Goal: Information Seeking & Learning: Learn about a topic

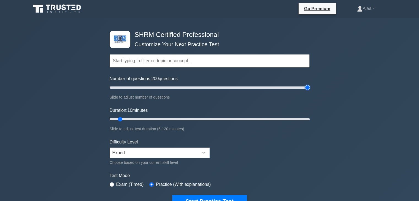
type input "200"
click at [308, 89] on input "Number of questions: 200 questions" at bounding box center [210, 87] width 200 height 7
click at [309, 117] on div "SHRM Certified Professional Customize Your Next Practice Test Topics Change Man…" at bounding box center [209, 119] width 207 height 203
type input "120"
click at [309, 117] on input "Duration: 120 minutes" at bounding box center [210, 119] width 200 height 7
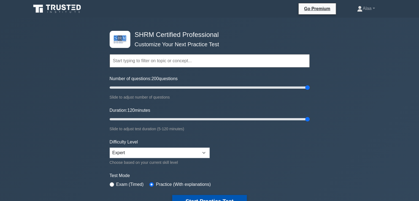
click at [221, 198] on button "Start Practice Test" at bounding box center [209, 201] width 74 height 13
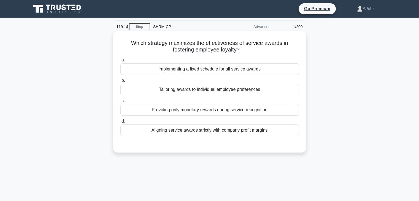
click at [202, 45] on h5 "Which strategy maximizes the effectiveness of service awards in fostering emplo…" at bounding box center [210, 47] width 180 height 14
click at [218, 43] on h5 "Which strategy maximizes the effectiveness of service awards in fostering emplo…" at bounding box center [210, 47] width 180 height 14
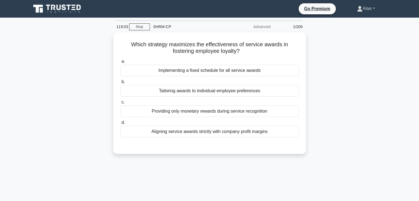
click at [361, 7] on link "Alaa" at bounding box center [366, 8] width 44 height 11
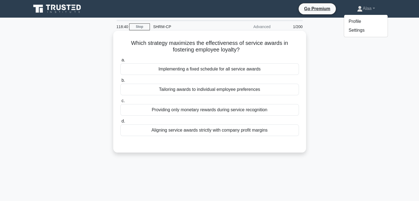
click at [212, 91] on div "Tailoring awards to individual employee preferences" at bounding box center [209, 90] width 179 height 12
click at [120, 82] on input "b. Tailoring awards to individual employee preferences" at bounding box center [120, 81] width 0 height 4
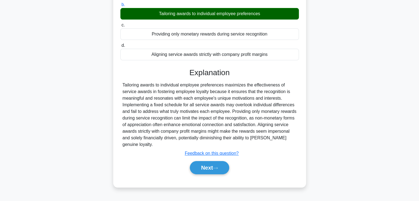
scroll to position [76, 0]
drag, startPoint x: 155, startPoint y: 143, endPoint x: 118, endPoint y: 85, distance: 69.4
click at [118, 85] on div "Which strategy maximizes the effectiveness of service awards in fostering emplo…" at bounding box center [210, 71] width 189 height 228
copy div "Tailoring awards to individual employee preferences maximizes the effectiveness…"
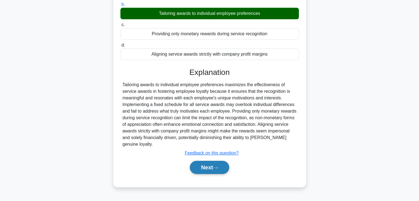
click at [209, 165] on button "Next" at bounding box center [209, 167] width 39 height 13
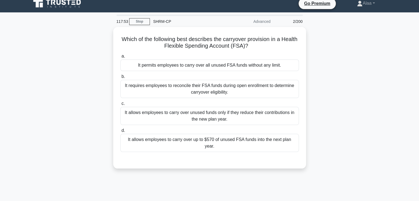
scroll to position [0, 0]
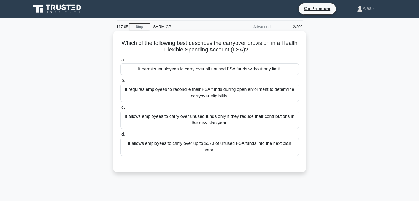
click at [267, 84] on div "It requires employees to reconcile their FSA funds during open enrollment to de…" at bounding box center [209, 93] width 179 height 18
click at [120, 82] on input "b. It requires employees to reconcile their FSA funds during open enrollment to…" at bounding box center [120, 81] width 0 height 4
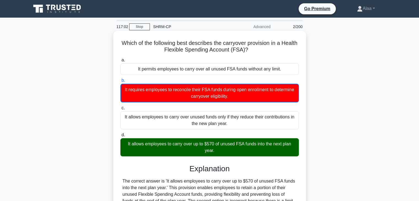
click at [219, 142] on div "It allows employees to carry over up to $570 of unused FSA funds into the next …" at bounding box center [209, 147] width 179 height 18
click at [120, 137] on input "d. It allows employees to carry over up to $570 of unused FSA funds into the ne…" at bounding box center [120, 135] width 0 height 4
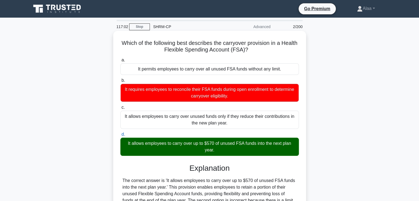
click at [219, 142] on div "It allows employees to carry over up to $570 of unused FSA funds into the next …" at bounding box center [209, 147] width 179 height 18
click at [120, 136] on input "d. It allows employees to carry over up to $570 of unused FSA funds into the ne…" at bounding box center [120, 135] width 0 height 4
click at [219, 142] on div "It allows employees to carry over up to $570 of unused FSA funds into the next …" at bounding box center [209, 147] width 179 height 18
click at [120, 136] on input "d. It allows employees to carry over up to $570 of unused FSA funds into the ne…" at bounding box center [120, 135] width 0 height 4
click at [241, 46] on h5 "Which of the following best describes the carryover provision in a Health Flexi…" at bounding box center [210, 47] width 180 height 14
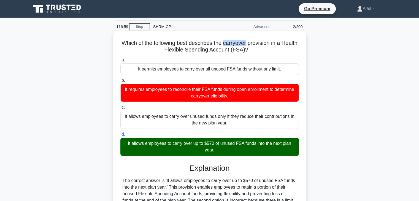
click at [241, 46] on h5 "Which of the following best describes the carryover provision in a Health Flexi…" at bounding box center [210, 47] width 180 height 14
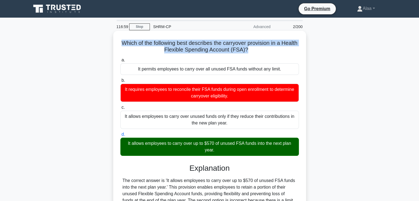
click at [241, 46] on h5 "Which of the following best describes the carryover provision in a Health Flexi…" at bounding box center [210, 47] width 180 height 14
click at [230, 50] on h5 "Which of the following best describes the carryover provision in a Health Flexi…" at bounding box center [210, 47] width 180 height 14
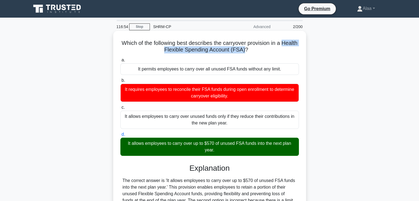
drag, startPoint x: 156, startPoint y: 49, endPoint x: 253, endPoint y: 50, distance: 97.3
click at [253, 50] on h5 "Which of the following best describes the carryover provision in a Health Flexi…" at bounding box center [210, 47] width 180 height 14
copy h5 "Health Flexible Spending Account (FSA)"
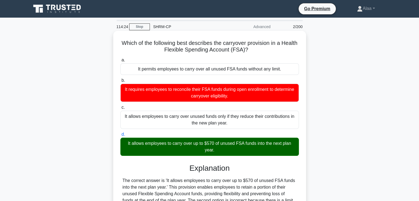
click at [171, 144] on div "It allows employees to carry over up to $570 of unused FSA funds into the next …" at bounding box center [209, 147] width 179 height 18
click at [120, 136] on input "d. It allows employees to carry over up to $570 of unused FSA funds into the ne…" at bounding box center [120, 135] width 0 height 4
click at [171, 144] on div "It allows employees to carry over up to $570 of unused FSA funds into the next …" at bounding box center [209, 147] width 179 height 18
click at [120, 136] on input "d. It allows employees to carry over up to $570 of unused FSA funds into the ne…" at bounding box center [120, 135] width 0 height 4
click at [171, 144] on div "It allows employees to carry over up to $570 of unused FSA funds into the next …" at bounding box center [209, 147] width 179 height 18
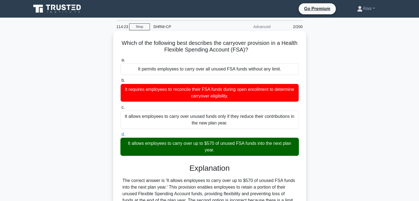
click at [120, 136] on input "d. It allows employees to carry over up to $570 of unused FSA funds into the ne…" at bounding box center [120, 135] width 0 height 4
copy div "It allows employees to carry over up to $570 of unused FSA funds into the next …"
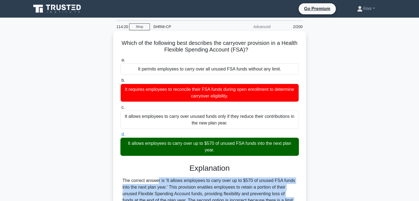
copy div "The correct answer is 'It allows employees to carry over up to $570 of unused F…"
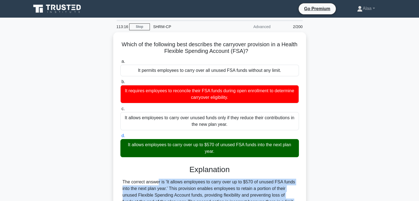
scroll to position [97, 0]
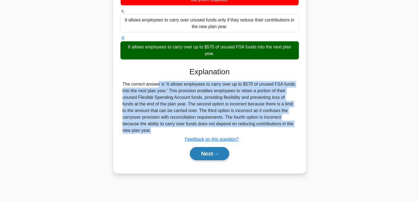
click at [228, 152] on button "Next" at bounding box center [209, 153] width 39 height 13
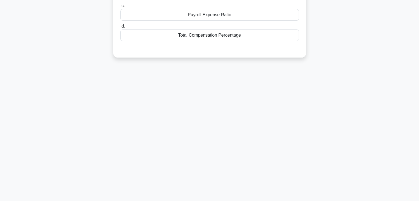
scroll to position [0, 0]
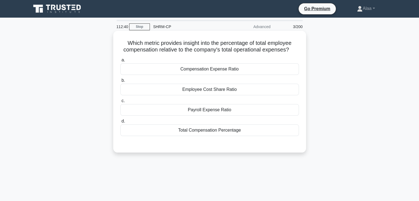
click at [267, 70] on div "Compensation Expense Ratio" at bounding box center [209, 69] width 179 height 12
click at [120, 62] on input "a. Compensation Expense Ratio" at bounding box center [120, 60] width 0 height 4
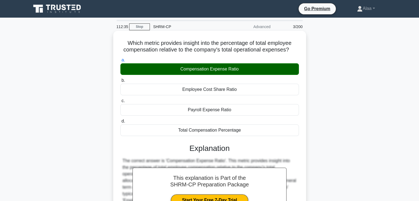
click at [219, 67] on div "Compensation Expense Ratio" at bounding box center [209, 69] width 179 height 12
click at [120, 62] on input "a. Compensation Expense Ratio" at bounding box center [120, 60] width 0 height 4
click at [219, 67] on div "Compensation Expense Ratio" at bounding box center [209, 69] width 179 height 12
click at [120, 62] on input "a. Compensation Expense Ratio" at bounding box center [120, 60] width 0 height 4
click at [219, 67] on div "Compensation Expense Ratio" at bounding box center [209, 69] width 179 height 12
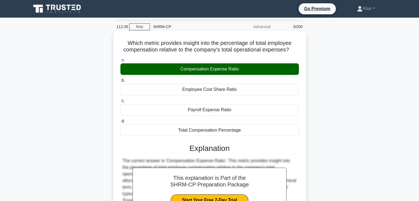
click at [120, 62] on input "a. Compensation Expense Ratio" at bounding box center [120, 60] width 0 height 4
copy div "Compensation Expense Ratio"
click at [199, 89] on div "Employee Cost Share Ratio" at bounding box center [209, 90] width 179 height 12
click at [120, 82] on input "b. Employee Cost Share Ratio" at bounding box center [120, 81] width 0 height 4
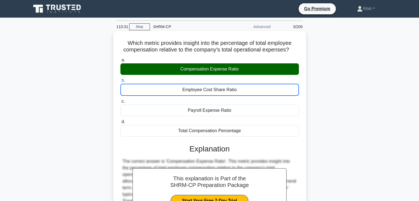
click at [199, 89] on div "Employee Cost Share Ratio" at bounding box center [209, 90] width 179 height 12
click at [120, 82] on input "b. Employee Cost Share Ratio" at bounding box center [120, 81] width 0 height 4
click at [199, 89] on div "Employee Cost Share Ratio" at bounding box center [209, 90] width 179 height 12
click at [120, 82] on input "b. Employee Cost Share Ratio" at bounding box center [120, 81] width 0 height 4
copy div "Employee Cost Share Ratio"
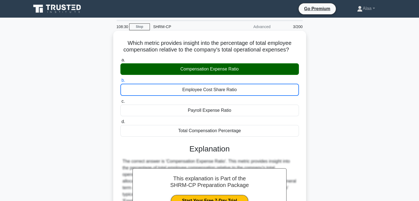
click at [214, 110] on div "Payroll Expense Ratio" at bounding box center [209, 111] width 179 height 12
click at [120, 103] on input "c. Payroll Expense Ratio" at bounding box center [120, 102] width 0 height 4
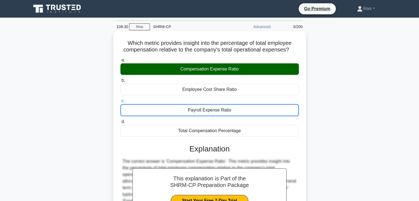
click at [214, 110] on div "Payroll Expense Ratio" at bounding box center [209, 110] width 179 height 12
click at [120, 103] on input "c. Payroll Expense Ratio" at bounding box center [120, 101] width 0 height 4
click at [214, 110] on div "Payroll Expense Ratio" at bounding box center [209, 110] width 179 height 12
click at [120, 103] on input "c. Payroll Expense Ratio" at bounding box center [120, 101] width 0 height 4
copy div "Payroll Expense Ratio"
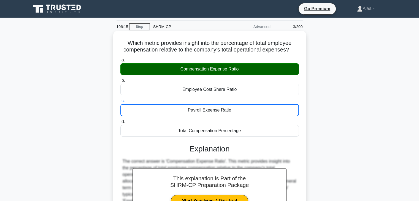
click at [202, 132] on div "Total Compensation Percentage" at bounding box center [209, 131] width 179 height 12
click at [120, 124] on input "d. Total Compensation Percentage" at bounding box center [120, 122] width 0 height 4
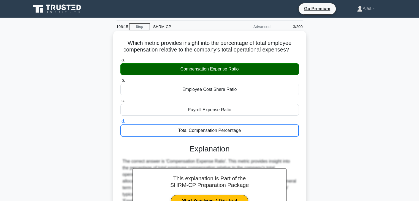
click at [202, 132] on div "Total Compensation Percentage" at bounding box center [209, 131] width 179 height 12
click at [120, 123] on input "d. Total Compensation Percentage" at bounding box center [120, 122] width 0 height 4
click at [202, 132] on div "Total Compensation Percentage" at bounding box center [209, 131] width 179 height 12
click at [120, 123] on input "d. Total Compensation Percentage" at bounding box center [120, 122] width 0 height 4
copy div "Total Compensation Percentage"
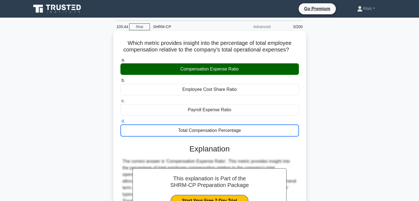
copy div "Total Compensation Percentage"
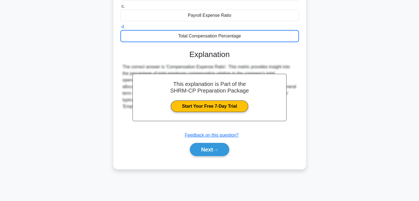
scroll to position [97, 0]
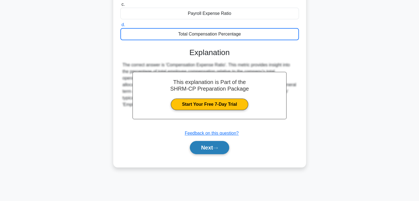
click at [214, 146] on button "Next" at bounding box center [209, 147] width 39 height 13
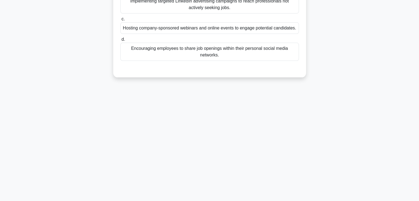
scroll to position [0, 0]
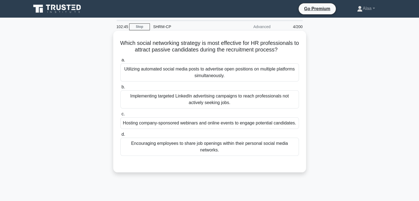
click at [163, 53] on h5 "Which social networking strategy is most effective for HR professionals to attr…" at bounding box center [210, 47] width 180 height 14
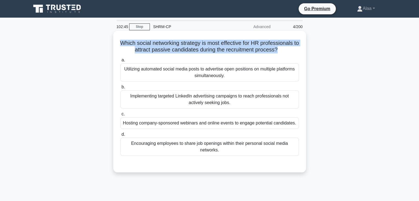
click at [163, 53] on h5 "Which social networking strategy is most effective for HR professionals to attr…" at bounding box center [210, 47] width 180 height 14
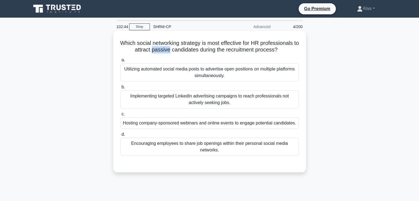
click at [163, 53] on h5 "Which social networking strategy is most effective for HR professionals to attr…" at bounding box center [210, 47] width 180 height 14
drag, startPoint x: 163, startPoint y: 53, endPoint x: 164, endPoint y: 50, distance: 3.1
click at [164, 50] on h5 "Which social networking strategy is most effective for HR professionals to attr…" at bounding box center [210, 47] width 180 height 14
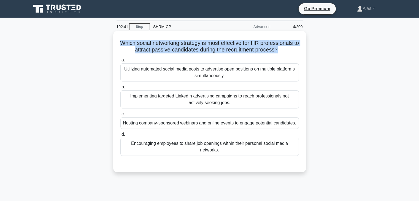
click at [164, 50] on h5 "Which social networking strategy is most effective for HR professionals to attr…" at bounding box center [210, 47] width 180 height 14
copy div "Which social networking strategy is most effective for HR professionals to attr…"
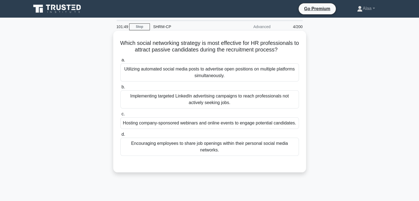
click at [192, 146] on div "Encouraging employees to share job openings within their personal social media …" at bounding box center [209, 147] width 179 height 18
click at [120, 136] on input "d. Encouraging employees to share job openings within their personal social med…" at bounding box center [120, 135] width 0 height 4
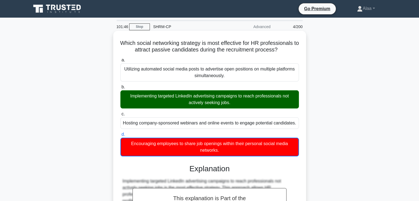
click at [177, 96] on div "Implementing targeted LinkedIn advertising campaigns to reach professionals not…" at bounding box center [209, 99] width 179 height 18
click at [120, 89] on input "b. Implementing targeted LinkedIn advertising campaigns to reach professionals …" at bounding box center [120, 87] width 0 height 4
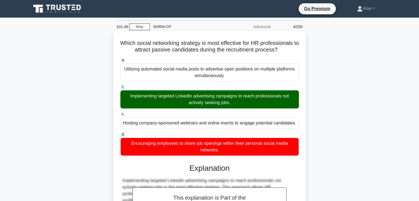
click at [177, 96] on div "Implementing targeted LinkedIn advertising campaigns to reach professionals not…" at bounding box center [209, 99] width 179 height 18
click at [120, 89] on input "b. Implementing targeted LinkedIn advertising campaigns to reach professionals …" at bounding box center [120, 87] width 0 height 4
click at [177, 96] on div "Implementing targeted LinkedIn advertising campaigns to reach professionals not…" at bounding box center [209, 99] width 179 height 18
click at [120, 89] on input "b. Implementing targeted LinkedIn advertising campaigns to reach professionals …" at bounding box center [120, 87] width 0 height 4
click at [177, 96] on div "Implementing targeted LinkedIn advertising campaigns to reach professionals not…" at bounding box center [209, 99] width 179 height 18
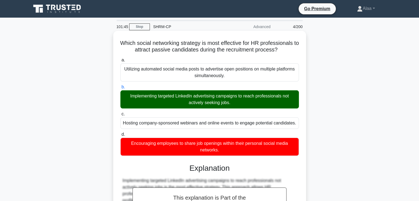
click at [120, 89] on input "b. Implementing targeted LinkedIn advertising campaigns to reach professionals …" at bounding box center [120, 87] width 0 height 4
click at [208, 52] on h5 "Which social networking strategy is most effective for HR professionals to attr…" at bounding box center [210, 47] width 180 height 14
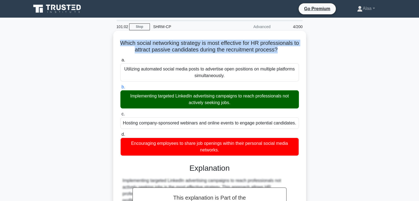
click at [208, 52] on h5 "Which social networking strategy is most effective for HR professionals to attr…" at bounding box center [210, 47] width 180 height 14
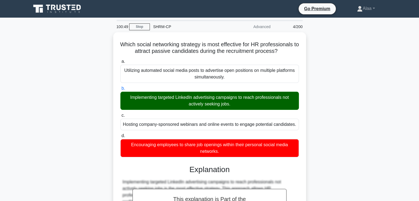
click at [410, 160] on main "100:49 Stop SHRM-CP Advanced 4/200 Which social networking strategy is most eff…" at bounding box center [209, 162] width 419 height 289
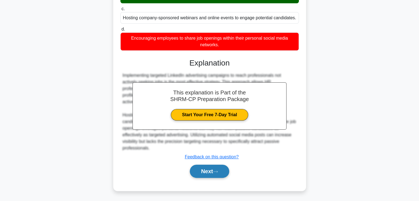
click at [225, 174] on button "Next" at bounding box center [209, 171] width 39 height 13
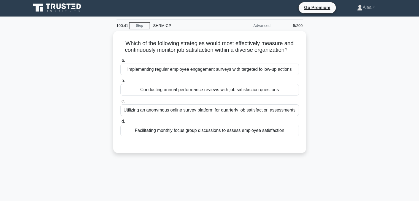
scroll to position [0, 0]
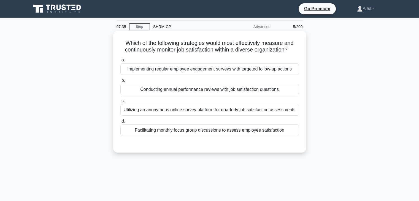
click at [201, 111] on div "Utilizing an anonymous online survey platform for quarterly job satisfaction as…" at bounding box center [209, 110] width 179 height 12
click at [120, 103] on input "c. Utilizing an anonymous online survey platform for quarterly job satisfaction…" at bounding box center [120, 101] width 0 height 4
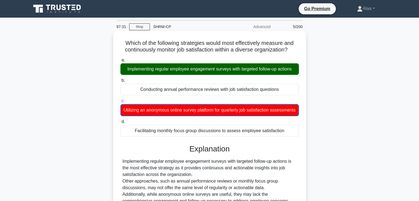
click at [198, 66] on div "Implementing regular employee engagement surveys with targeted follow-up actions" at bounding box center [209, 69] width 179 height 12
click at [120, 62] on input "a. Implementing regular employee engagement surveys with targeted follow-up act…" at bounding box center [120, 60] width 0 height 4
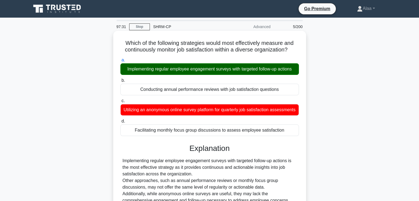
click at [198, 66] on div "Implementing regular employee engagement surveys with targeted follow-up actions" at bounding box center [209, 69] width 179 height 12
click at [120, 62] on input "a. Implementing regular employee engagement surveys with targeted follow-up act…" at bounding box center [120, 60] width 0 height 4
click at [198, 66] on div "Implementing regular employee engagement surveys with targeted follow-up actions" at bounding box center [209, 69] width 179 height 12
click at [120, 62] on input "a. Implementing regular employee engagement surveys with targeted follow-up act…" at bounding box center [120, 60] width 0 height 4
click at [198, 66] on div "Implementing regular employee engagement surveys with targeted follow-up actions" at bounding box center [209, 69] width 179 height 12
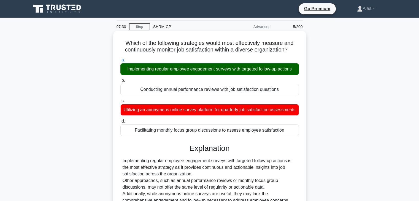
click at [120, 62] on input "a. Implementing regular employee engagement surveys with targeted follow-up act…" at bounding box center [120, 60] width 0 height 4
click at [257, 175] on div "Implementing regular employee engagement surveys with targeted follow-up action…" at bounding box center [210, 184] width 174 height 53
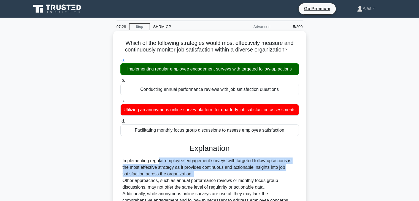
click at [257, 175] on div "Implementing regular employee engagement surveys with targeted follow-up action…" at bounding box center [210, 184] width 174 height 53
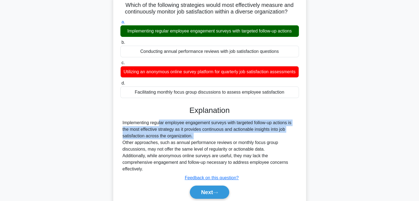
scroll to position [44, 0]
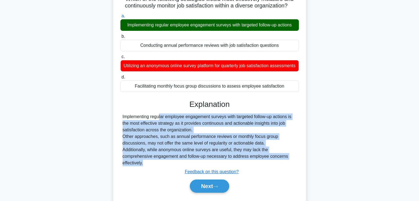
drag, startPoint x: 152, startPoint y: 168, endPoint x: 122, endPoint y: 119, distance: 56.9
click at [122, 119] on div "Explanation Implementing regular employee engagement surveys with targeted foll…" at bounding box center [209, 147] width 179 height 95
click at [214, 193] on button "Next" at bounding box center [209, 186] width 39 height 13
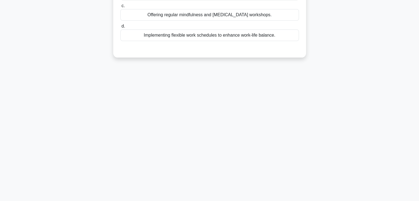
scroll to position [0, 0]
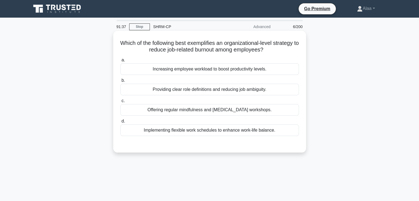
click at [207, 53] on h5 "Which of the following best exemplifies an organizational-level strategy to red…" at bounding box center [210, 47] width 180 height 14
click at [209, 51] on h5 "Which of the following best exemplifies an organizational-level strategy to red…" at bounding box center [210, 47] width 180 height 14
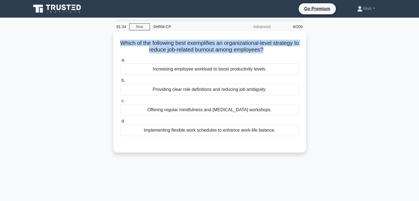
click at [209, 51] on h5 "Which of the following best exemplifies an organizational-level strategy to red…" at bounding box center [210, 47] width 180 height 14
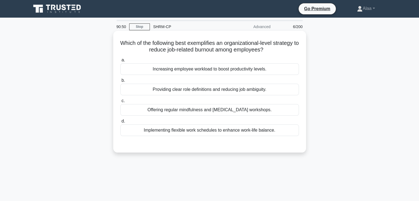
click at [163, 91] on div "Providing clear role definitions and reducing job ambiguity." at bounding box center [209, 90] width 179 height 12
click at [120, 82] on input "b. Providing clear role definitions and reducing job ambiguity." at bounding box center [120, 81] width 0 height 4
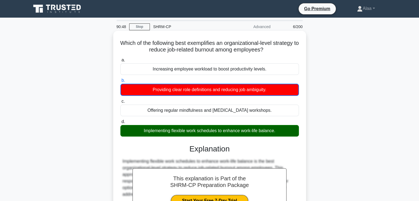
click at [163, 91] on div "Providing clear role definitions and reducing job ambiguity." at bounding box center [209, 90] width 179 height 12
click at [120, 82] on input "b. Providing clear role definitions and reducing job ambiguity." at bounding box center [120, 81] width 0 height 4
click at [163, 91] on div "Providing clear role definitions and reducing job ambiguity." at bounding box center [209, 90] width 179 height 12
click at [120, 82] on input "b. Providing clear role definitions and reducing job ambiguity." at bounding box center [120, 81] width 0 height 4
click at [163, 91] on div "Providing clear role definitions and reducing job ambiguity." at bounding box center [209, 90] width 179 height 12
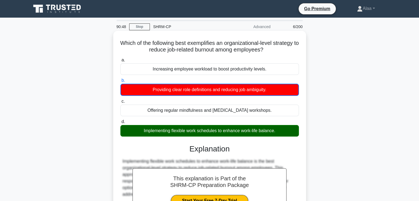
click at [120, 82] on input "b. Providing clear role definitions and reducing job ambiguity." at bounding box center [120, 81] width 0 height 4
click at [163, 91] on div "Providing clear role definitions and reducing job ambiguity." at bounding box center [209, 90] width 179 height 12
click at [120, 82] on input "b. Providing clear role definitions and reducing job ambiguity." at bounding box center [120, 81] width 0 height 4
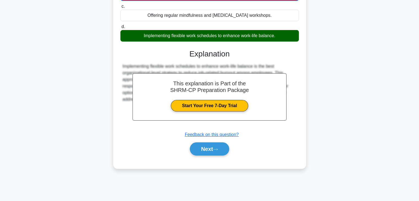
scroll to position [97, 0]
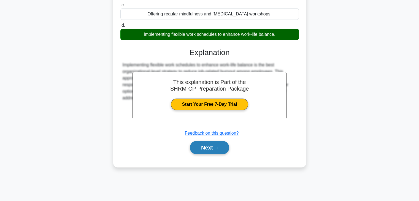
click at [223, 148] on button "Next" at bounding box center [209, 147] width 39 height 13
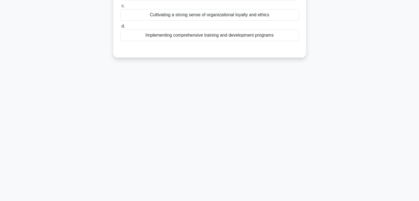
scroll to position [0, 0]
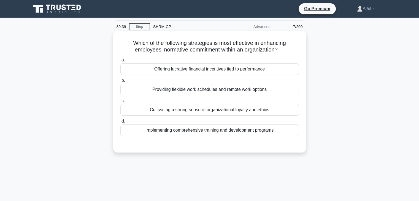
click at [263, 41] on h5 "Which of the following strategies is most effective in enhancing employees' nor…" at bounding box center [210, 47] width 180 height 14
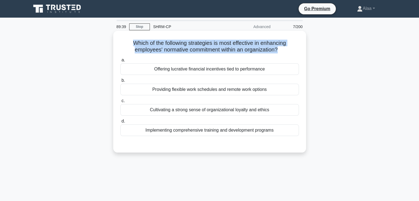
click at [263, 41] on h5 "Which of the following strategies is most effective in enhancing employees' nor…" at bounding box center [210, 47] width 180 height 14
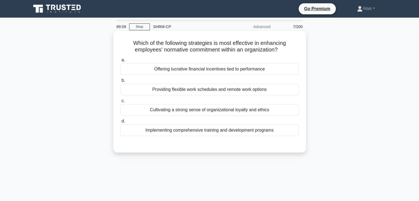
click at [174, 112] on div "Cultivating a strong sense of organizational loyalty and ethics" at bounding box center [209, 110] width 179 height 12
click at [120, 103] on input "c. Cultivating a strong sense of organizational loyalty and ethics" at bounding box center [120, 101] width 0 height 4
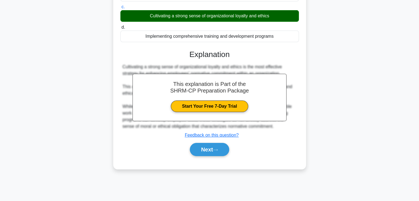
scroll to position [97, 0]
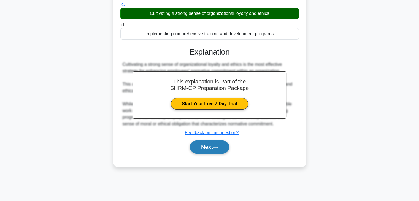
click at [214, 148] on button "Next" at bounding box center [209, 147] width 39 height 13
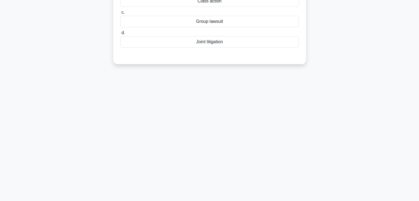
scroll to position [0, 0]
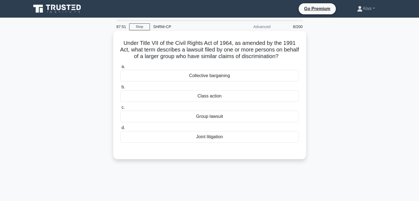
click at [170, 49] on h5 "Under Title VII of the Civil Rights Act of 1964, as amended by the 1991 Act, wh…" at bounding box center [210, 50] width 180 height 20
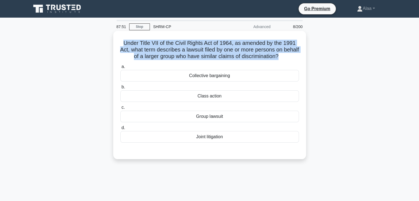
click at [170, 49] on h5 "Under Title VII of the Civil Rights Act of 1964, as amended by the 1991 Act, wh…" at bounding box center [210, 50] width 180 height 20
click at [185, 49] on h5 "Under Title VII of the Civil Rights Act of 1964, as amended by the 1991 Act, wh…" at bounding box center [210, 50] width 180 height 20
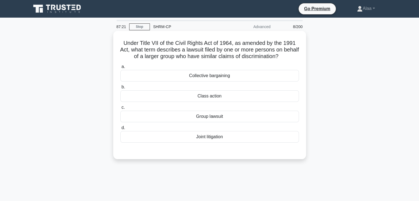
click at [213, 57] on h5 "Under Title VII of the Civil Rights Act of 1964, as amended by the 1991 Act, wh…" at bounding box center [210, 50] width 180 height 20
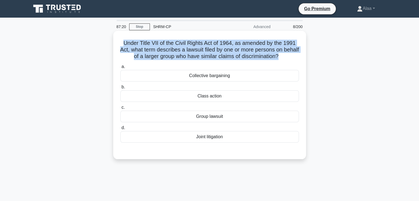
click at [213, 57] on h5 "Under Title VII of the Civil Rights Act of 1964, as amended by the 1991 Act, wh…" at bounding box center [210, 50] width 180 height 20
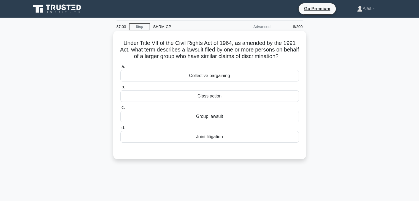
click at [185, 96] on div "Class action" at bounding box center [209, 96] width 179 height 12
click at [120, 89] on input "b. Class action" at bounding box center [120, 87] width 0 height 4
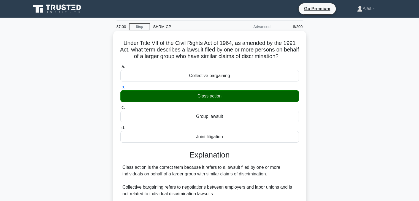
click at [223, 171] on div "Class action is the correct term because it refers to a lawsuit filed by one or…" at bounding box center [210, 197] width 174 height 66
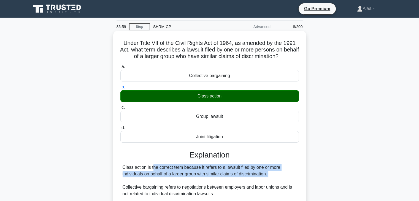
click at [223, 171] on div "Class action is the correct term because it refers to a lawsuit filed by one or…" at bounding box center [210, 197] width 174 height 66
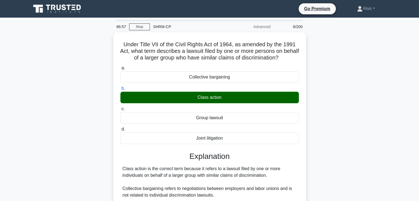
click at [419, 143] on main "86:57 Stop SHRM-CP Advanced 8/200 Under Title VII of the Civil Rights Act of 19…" at bounding box center [209, 158] width 419 height 280
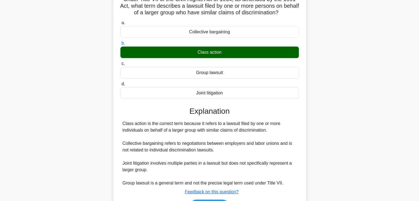
scroll to position [49, 0]
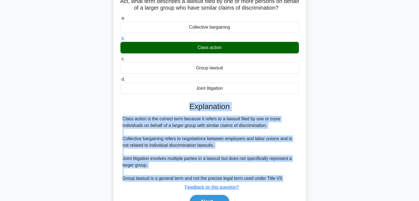
drag, startPoint x: 282, startPoint y: 177, endPoint x: 128, endPoint y: 111, distance: 167.5
click at [126, 111] on div "Explanation Class action is the correct term because it refers to a lawsuit fil…" at bounding box center [209, 156] width 179 height 109
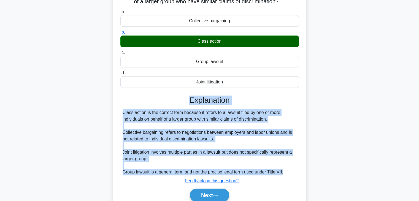
scroll to position [60, 0]
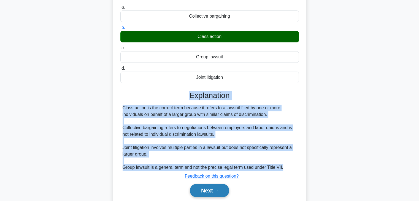
click at [218, 191] on icon at bounding box center [215, 191] width 5 height 3
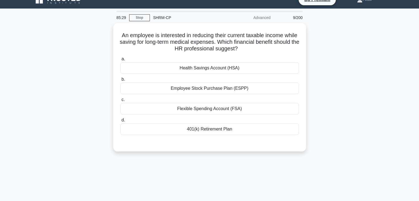
scroll to position [4, 0]
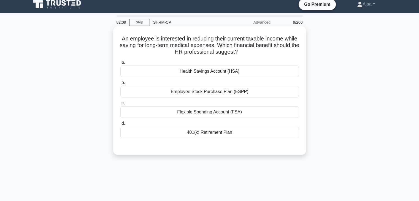
click at [240, 69] on div "Health Savings Account (HSA)" at bounding box center [209, 72] width 179 height 12
click at [120, 64] on input "a. Health Savings Account (HSA)" at bounding box center [120, 63] width 0 height 4
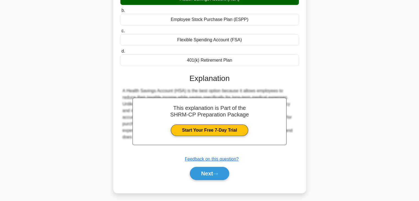
scroll to position [82, 0]
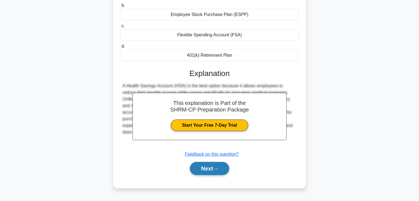
click at [223, 172] on button "Next" at bounding box center [209, 168] width 39 height 13
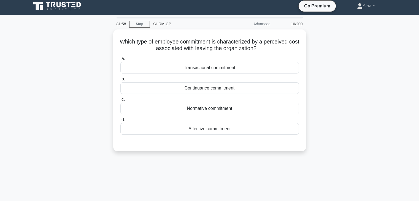
scroll to position [0, 0]
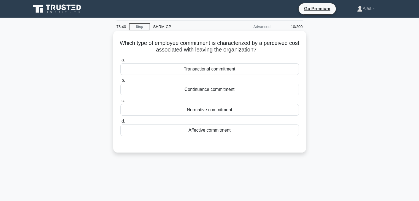
click at [185, 68] on div "Transactional commitment" at bounding box center [209, 69] width 179 height 12
click at [120, 62] on input "a. Transactional commitment" at bounding box center [120, 60] width 0 height 4
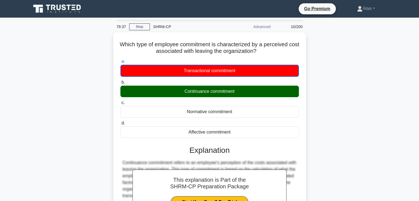
drag, startPoint x: 191, startPoint y: 117, endPoint x: 387, endPoint y: 117, distance: 196.0
click at [387, 117] on div "Which type of employee commitment is characterized by a perceived cost associat…" at bounding box center [210, 152] width 364 height 240
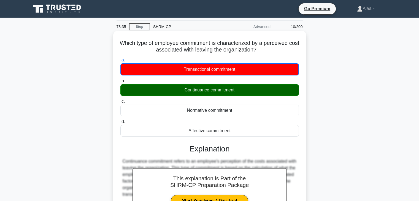
click at [196, 44] on h5 "Which type of employee commitment is characterized by a perceived cost associat…" at bounding box center [210, 47] width 180 height 14
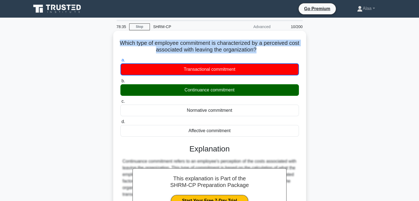
click at [196, 44] on h5 "Which type of employee commitment is characterized by a perceived cost associat…" at bounding box center [210, 47] width 180 height 14
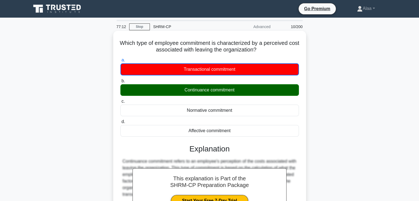
click at [206, 70] on div "Transactional commitment" at bounding box center [209, 69] width 179 height 12
click at [120, 62] on input "a. Transactional commitment" at bounding box center [120, 60] width 0 height 4
click at [206, 70] on div "Transactional commitment" at bounding box center [209, 69] width 179 height 12
click at [120, 62] on input "a. Transactional commitment" at bounding box center [120, 60] width 0 height 4
click at [206, 70] on div "Transactional commitment" at bounding box center [209, 69] width 179 height 12
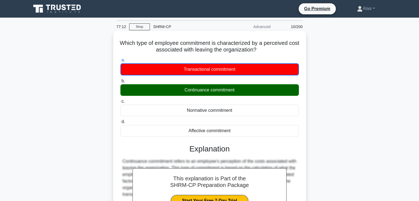
click at [120, 62] on input "a. Transactional commitment" at bounding box center [120, 60] width 0 height 4
click at [206, 70] on div "Transactional commitment" at bounding box center [209, 69] width 179 height 12
click at [120, 62] on input "a. Transactional commitment" at bounding box center [120, 60] width 0 height 4
click at [206, 70] on div "Transactional commitment" at bounding box center [209, 69] width 179 height 12
click at [120, 62] on input "a. Transactional commitment" at bounding box center [120, 60] width 0 height 4
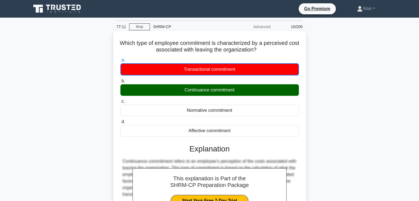
click at [206, 70] on div "Transactional commitment" at bounding box center [209, 69] width 179 height 12
click at [120, 62] on input "a. Transactional commitment" at bounding box center [120, 60] width 0 height 4
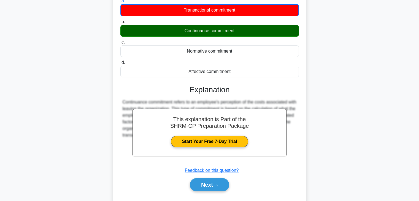
scroll to position [97, 0]
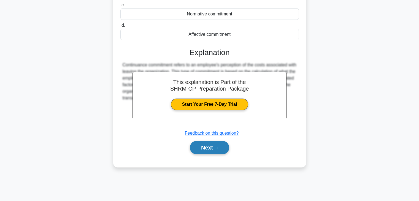
click at [218, 145] on button "Next" at bounding box center [209, 147] width 39 height 13
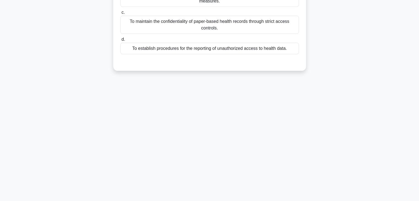
scroll to position [0, 0]
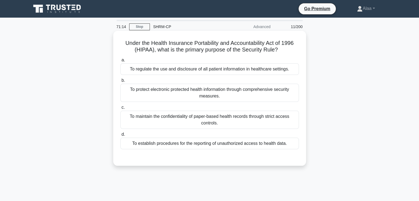
click at [162, 87] on div "To protect electronic protected health information through comprehensive securi…" at bounding box center [209, 93] width 179 height 18
click at [120, 82] on input "b. To protect electronic protected health information through comprehensive sec…" at bounding box center [120, 81] width 0 height 4
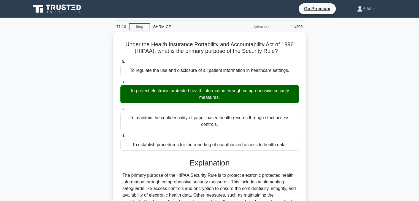
scroll to position [97, 0]
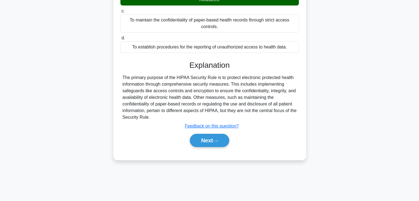
click at [210, 94] on div "The primary purpose of the HIPAA Security Rule is to protect electronic protect…" at bounding box center [210, 97] width 174 height 46
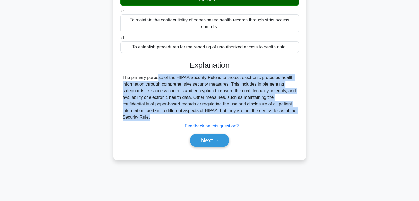
click at [210, 94] on div "The primary purpose of the HIPAA Security Rule is to protect electronic protect…" at bounding box center [210, 97] width 174 height 46
click at [207, 145] on button "Next" at bounding box center [209, 140] width 39 height 13
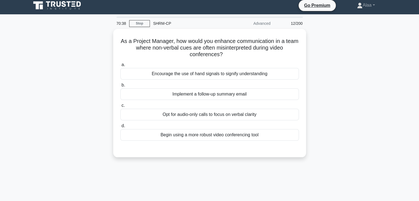
scroll to position [1, 0]
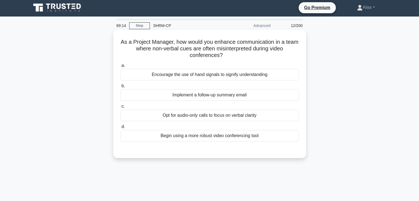
click at [278, 95] on div "Implement a follow-up summary email" at bounding box center [209, 95] width 179 height 12
click at [120, 88] on input "b. Implement a follow-up summary email" at bounding box center [120, 86] width 0 height 4
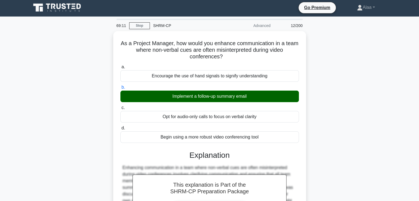
scroll to position [132, 0]
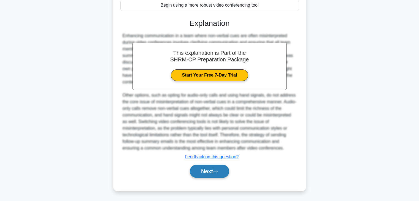
click at [212, 174] on button "Next" at bounding box center [209, 171] width 39 height 13
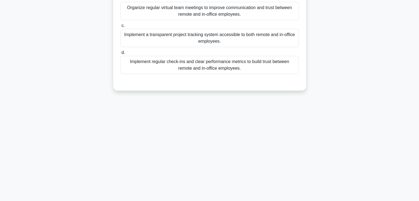
scroll to position [0, 0]
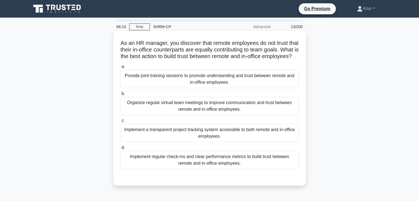
click at [240, 112] on div "Organize regular virtual team meetings to improve communication and trust betwe…" at bounding box center [209, 106] width 179 height 18
click at [120, 96] on input "b. Organize regular virtual team meetings to improve communication and trust be…" at bounding box center [120, 94] width 0 height 4
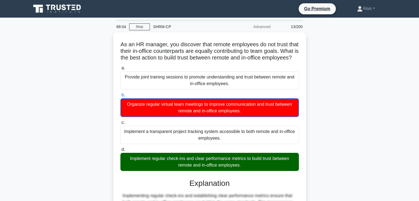
scroll to position [112, 0]
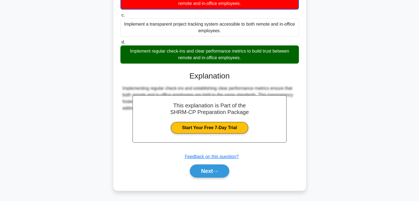
click at [194, 61] on div "Implement regular check-ins and clear performance metrics to build trust betwee…" at bounding box center [209, 54] width 179 height 18
click at [120, 44] on input "d. Implement regular check-ins and clear performance metrics to build trust bet…" at bounding box center [120, 43] width 0 height 4
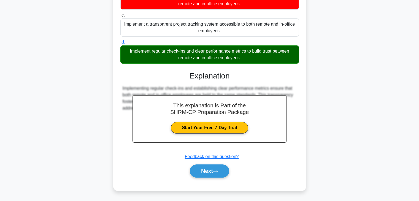
scroll to position [112, 0]
click at [194, 61] on div "Implement regular check-ins and clear performance metrics to build trust betwee…" at bounding box center [209, 54] width 179 height 18
click at [120, 44] on input "d. Implement regular check-ins and clear performance metrics to build trust bet…" at bounding box center [120, 43] width 0 height 4
click at [194, 61] on div "Implement regular check-ins and clear performance metrics to build trust betwee…" at bounding box center [209, 54] width 179 height 18
click at [120, 44] on input "d. Implement regular check-ins and clear performance metrics to build trust bet…" at bounding box center [120, 43] width 0 height 4
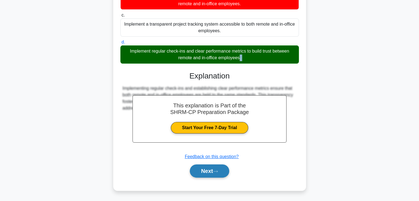
click at [205, 174] on button "Next" at bounding box center [209, 171] width 39 height 13
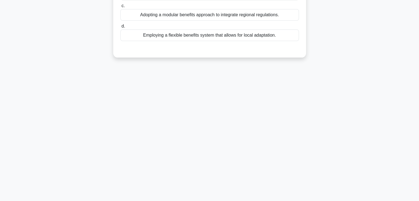
scroll to position [0, 0]
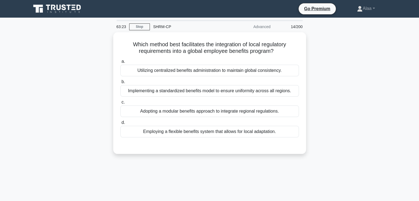
click at [380, 81] on div "Which method best facilitates the integration of local regulatory requirements …" at bounding box center [210, 96] width 364 height 128
click at [343, 57] on div "Which method best facilitates the integration of local regulatory requirements …" at bounding box center [210, 96] width 364 height 128
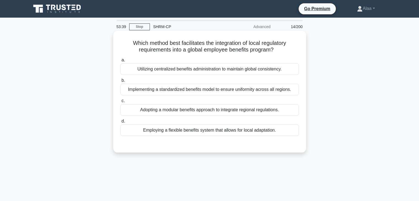
click at [185, 109] on div "Adopting a modular benefits approach to integrate regional regulations." at bounding box center [209, 110] width 179 height 12
click at [120, 103] on input "c. Adopting a modular benefits approach to integrate regional regulations." at bounding box center [120, 101] width 0 height 4
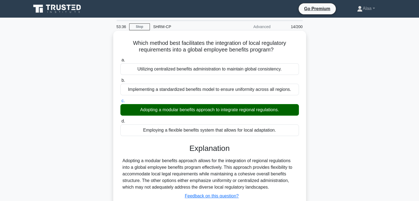
click at [242, 175] on div "Adopting a modular benefits approach allows for the integration of regional reg…" at bounding box center [210, 174] width 174 height 33
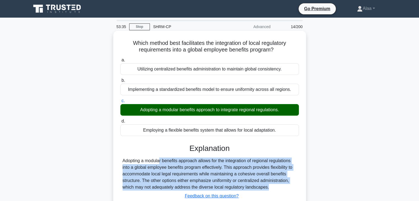
click at [242, 175] on div "Adopting a modular benefits approach allows for the integration of regional reg…" at bounding box center [210, 174] width 174 height 33
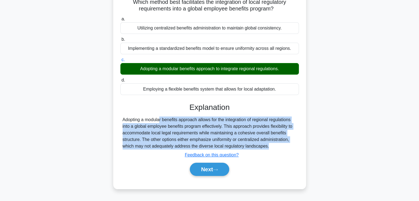
scroll to position [44, 0]
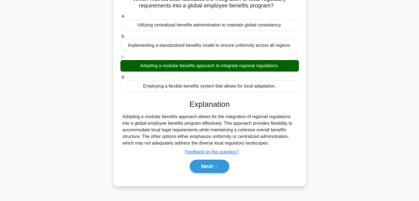
click at [211, 185] on div "Which method best facilitates the integration of local regulatory requirements …" at bounding box center [209, 86] width 193 height 199
click at [212, 169] on button "Next" at bounding box center [209, 166] width 39 height 13
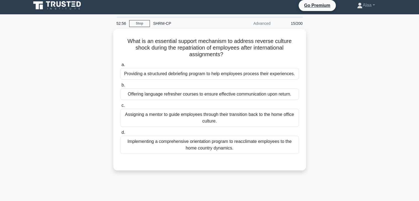
scroll to position [0, 0]
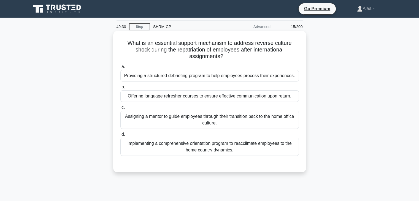
click at [281, 139] on div "Implementing a comprehensive orientation program to reacclimate employees to th…" at bounding box center [209, 147] width 179 height 18
click at [120, 136] on input "d. Implementing a comprehensive orientation program to reacclimate employees to…" at bounding box center [120, 135] width 0 height 4
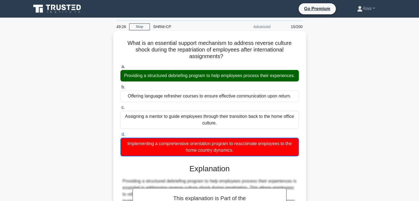
click at [222, 82] on div "Providing a structured debriefing program to help employees process their exper…" at bounding box center [209, 76] width 179 height 12
click at [120, 69] on input "a. Providing a structured debriefing program to help employees process their ex…" at bounding box center [120, 67] width 0 height 4
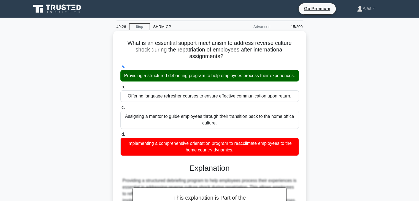
click at [222, 82] on div "Providing a structured debriefing program to help employees process their exper…" at bounding box center [209, 76] width 179 height 12
click at [120, 69] on input "a. Providing a structured debriefing program to help employees process their ex…" at bounding box center [120, 67] width 0 height 4
click at [222, 82] on div "Providing a structured debriefing program to help employees process their exper…" at bounding box center [209, 76] width 179 height 12
click at [120, 69] on input "a. Providing a structured debriefing program to help employees process their ex…" at bounding box center [120, 67] width 0 height 4
click at [222, 82] on div "Providing a structured debriefing program to help employees process their exper…" at bounding box center [209, 76] width 179 height 12
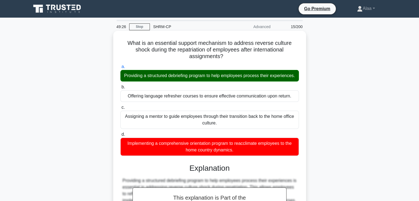
click at [120, 69] on input "a. Providing a structured debriefing program to help employees process their ex…" at bounding box center [120, 67] width 0 height 4
click at [222, 82] on div "Providing a structured debriefing program to help employees process their exper…" at bounding box center [209, 76] width 179 height 12
click at [120, 69] on input "a. Providing a structured debriefing program to help employees process their ex…" at bounding box center [120, 67] width 0 height 4
click at [177, 151] on div "Implementing a comprehensive orientation program to reacclimate employees to th…" at bounding box center [209, 147] width 179 height 18
click at [120, 136] on input "d. Implementing a comprehensive orientation program to reacclimate employees to…" at bounding box center [120, 135] width 0 height 4
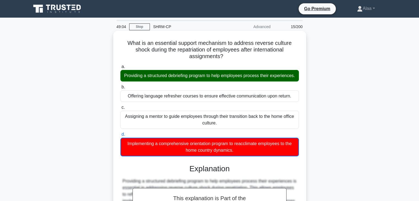
click at [177, 151] on div "Implementing a comprehensive orientation program to reacclimate employees to th…" at bounding box center [209, 147] width 179 height 19
click at [120, 136] on input "d. Implementing a comprehensive orientation program to reacclimate employees to…" at bounding box center [120, 135] width 0 height 4
click at [177, 151] on div "Implementing a comprehensive orientation program to reacclimate employees to th…" at bounding box center [209, 147] width 179 height 19
click at [120, 136] on input "d. Implementing a comprehensive orientation program to reacclimate employees to…" at bounding box center [120, 135] width 0 height 4
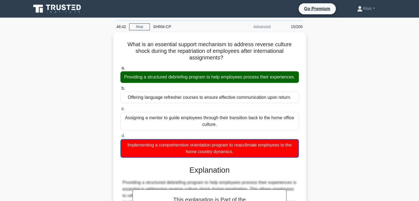
scroll to position [99, 0]
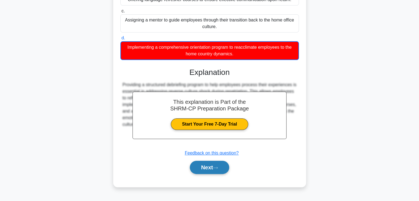
click at [218, 170] on icon at bounding box center [215, 168] width 5 height 3
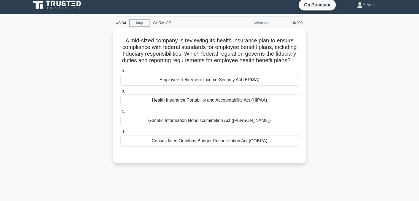
scroll to position [0, 0]
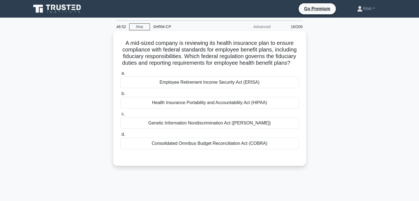
click at [137, 109] on div "Health Insurance Portability and Accountability Act (HIPAA)" at bounding box center [209, 103] width 179 height 12
click at [120, 96] on input "b. Health Insurance Portability and Accountability Act (HIPAA)" at bounding box center [120, 94] width 0 height 4
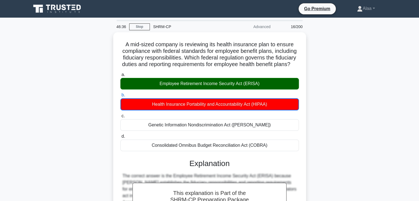
scroll to position [97, 0]
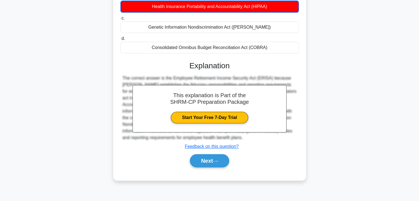
click at [221, 160] on div "Next" at bounding box center [209, 161] width 179 height 18
click at [217, 168] on button "Next" at bounding box center [209, 160] width 39 height 13
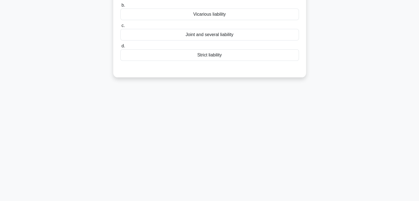
scroll to position [0, 0]
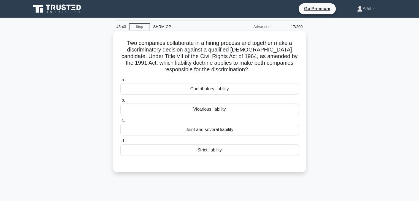
click at [263, 42] on h5 "Two companies collaborate in a hiring process and together make a discriminator…" at bounding box center [210, 57] width 180 height 34
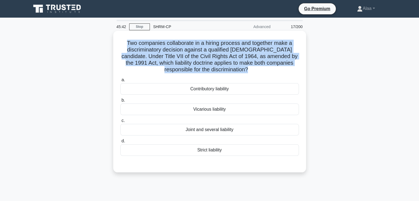
click at [263, 42] on h5 "Two companies collaborate in a hiring process and together make a discriminator…" at bounding box center [210, 57] width 180 height 34
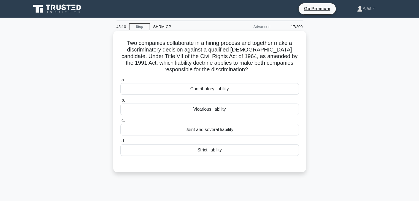
click at [160, 123] on label "c. Joint and several liability" at bounding box center [209, 126] width 179 height 18
click at [120, 123] on input "c. Joint and several liability" at bounding box center [120, 121] width 0 height 4
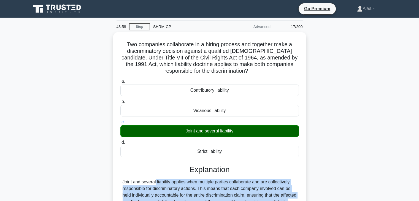
scroll to position [97, 0]
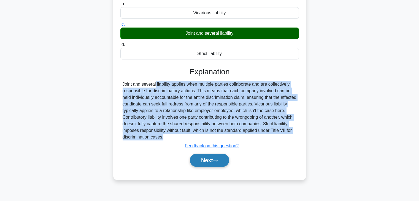
click at [223, 163] on button "Next" at bounding box center [209, 160] width 39 height 13
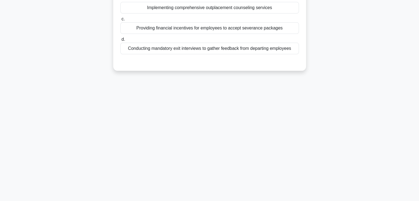
scroll to position [0, 0]
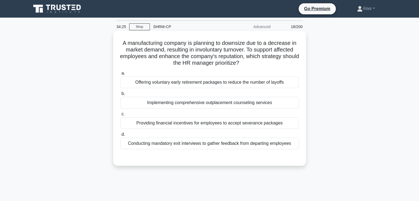
click at [140, 141] on div "Conducting mandatory exit interviews to gather feedback from departing employees" at bounding box center [209, 144] width 179 height 12
click at [120, 136] on input "d. Conducting mandatory exit interviews to gather feedback from departing emplo…" at bounding box center [120, 135] width 0 height 4
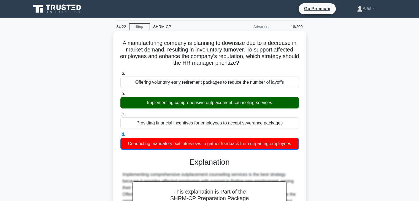
click at [145, 96] on label "b. Implementing comprehensive outplacement counseling services" at bounding box center [209, 99] width 179 height 18
click at [120, 96] on input "b. Implementing comprehensive outplacement counseling services" at bounding box center [120, 94] width 0 height 4
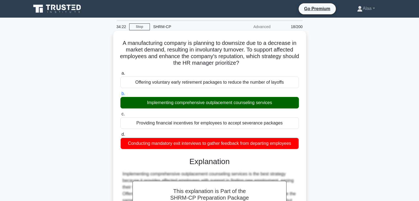
click at [145, 96] on label "b. Implementing comprehensive outplacement counseling services" at bounding box center [209, 99] width 179 height 18
click at [120, 96] on input "b. Implementing comprehensive outplacement counseling services" at bounding box center [120, 94] width 0 height 4
click at [145, 96] on label "b. Implementing comprehensive outplacement counseling services" at bounding box center [209, 99] width 179 height 18
click at [120, 96] on input "b. Implementing comprehensive outplacement counseling services" at bounding box center [120, 94] width 0 height 4
click at [145, 96] on label "b. Implementing comprehensive outplacement counseling services" at bounding box center [209, 99] width 179 height 18
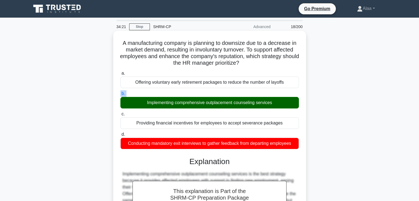
click at [120, 96] on input "b. Implementing comprehensive outplacement counseling services" at bounding box center [120, 94] width 0 height 4
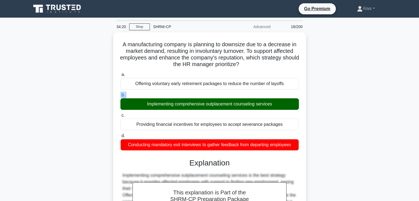
scroll to position [97, 0]
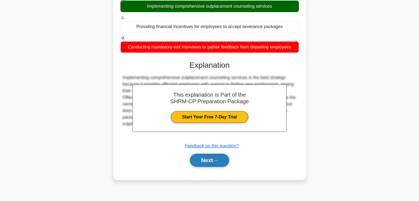
click at [209, 163] on button "Next" at bounding box center [209, 160] width 39 height 13
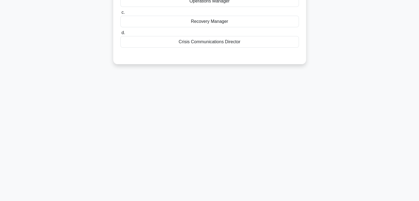
scroll to position [0, 0]
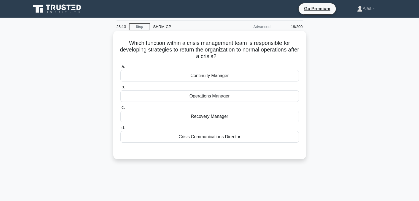
click at [199, 121] on div "Recovery Manager" at bounding box center [209, 117] width 179 height 12
click at [120, 109] on input "c. Recovery Manager" at bounding box center [120, 108] width 0 height 4
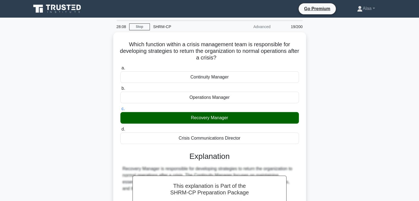
scroll to position [97, 0]
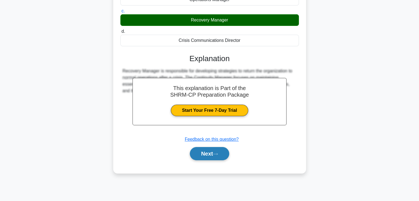
click at [223, 152] on button "Next" at bounding box center [209, 153] width 39 height 13
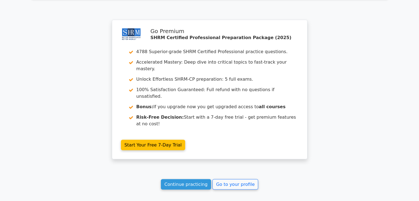
scroll to position [1044, 0]
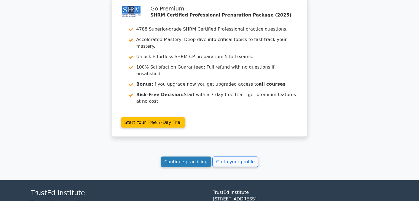
click at [196, 157] on link "Continue practicing" at bounding box center [186, 162] width 50 height 10
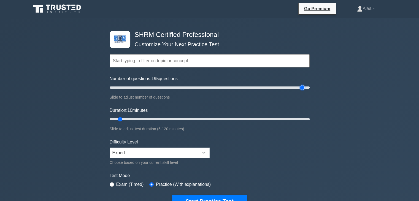
click at [304, 86] on input "Number of questions: 195 questions" at bounding box center [210, 87] width 200 height 7
click at [132, 88] on input "Number of questions: 25 questions" at bounding box center [210, 87] width 200 height 7
type input "20"
click at [128, 86] on input "Number of questions: 20 questions" at bounding box center [210, 87] width 200 height 7
click at [138, 118] on input "Duration: 20 minutes" at bounding box center [210, 119] width 200 height 7
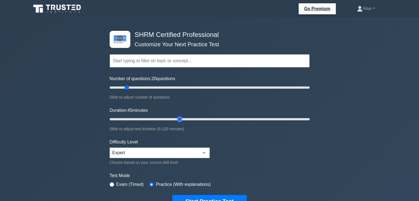
click at [183, 118] on input "Duration: 45 minutes" at bounding box center [210, 119] width 200 height 7
click at [266, 116] on input "Duration: 95 minutes" at bounding box center [210, 119] width 200 height 7
click at [275, 116] on input "Duration: 95 minutes" at bounding box center [210, 119] width 200 height 7
click at [296, 119] on input "Duration: 115 minutes" at bounding box center [210, 119] width 200 height 7
type input "120"
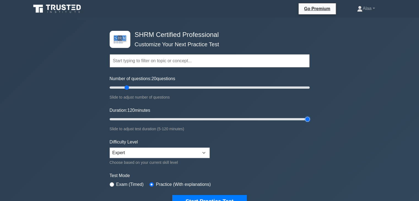
click at [307, 119] on input "Duration: 120 minutes" at bounding box center [210, 119] width 200 height 7
click at [193, 197] on button "Start Practice Test" at bounding box center [209, 201] width 74 height 13
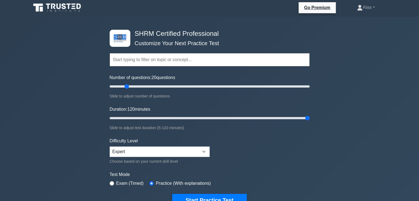
scroll to position [1, 0]
click at [229, 194] on button "Start Practice Test" at bounding box center [209, 200] width 74 height 13
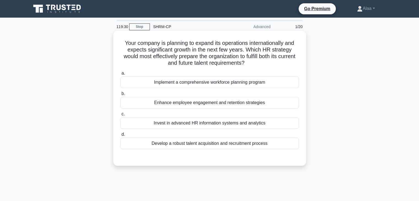
click at [164, 58] on h5 "Your company is planning to expand its operations internationally and expects s…" at bounding box center [210, 53] width 180 height 27
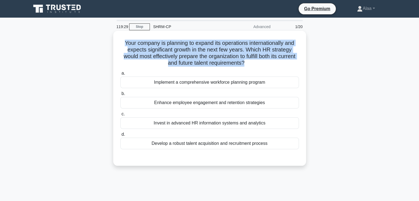
click at [164, 58] on h5 "Your company is planning to expand its operations internationally and expects s…" at bounding box center [210, 53] width 180 height 27
click at [125, 63] on h5 "Your company is planning to expand its operations internationally and expects s…" at bounding box center [210, 53] width 180 height 27
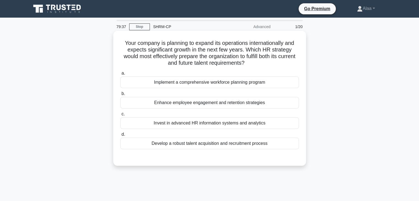
drag, startPoint x: 229, startPoint y: 194, endPoint x: 253, endPoint y: 157, distance: 43.4
click at [253, 157] on div "79:37 Stop SHRM-CP Advanced 1/20 Your company is planning to expand its operati…" at bounding box center [210, 158] width 364 height 276
click at [229, 83] on div "Implement a comprehensive workforce planning program" at bounding box center [209, 83] width 179 height 12
click at [120, 75] on input "a. Implement a comprehensive workforce planning program" at bounding box center [120, 74] width 0 height 4
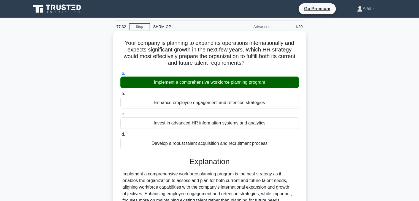
click at [202, 172] on div "Implement a comprehensive workforce planning program is the best strategy as it…" at bounding box center [210, 201] width 174 height 60
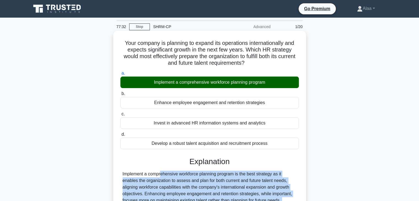
click at [202, 172] on div "Implement a comprehensive workforce planning program is the best strategy as it…" at bounding box center [210, 201] width 174 height 60
copy div "Implement a comprehensive workforce planning program is the best strategy as it…"
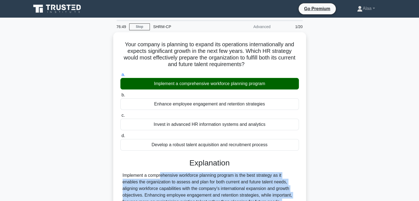
scroll to position [97, 0]
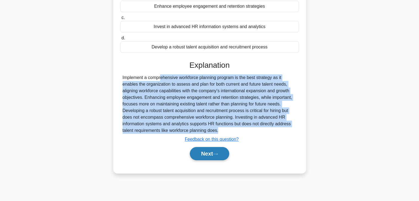
click at [224, 158] on button "Next" at bounding box center [209, 153] width 39 height 13
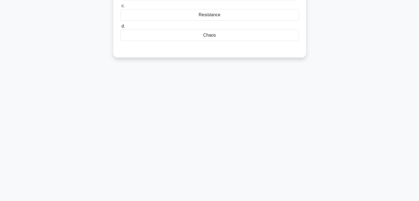
scroll to position [0, 0]
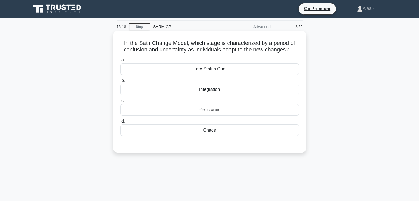
drag, startPoint x: 210, startPoint y: 118, endPoint x: 213, endPoint y: 111, distance: 7.6
click at [213, 111] on div "a. Late Status Quo b. Integration c. d." at bounding box center [209, 97] width 185 height 82
click at [213, 111] on div "Resistance" at bounding box center [209, 110] width 179 height 12
click at [120, 103] on input "c. Resistance" at bounding box center [120, 101] width 0 height 4
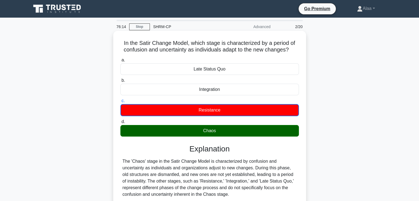
click at [208, 131] on div "Chaos" at bounding box center [209, 131] width 179 height 12
click at [120, 124] on input "d. Chaos" at bounding box center [120, 122] width 0 height 4
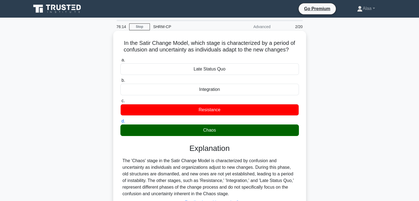
click at [208, 131] on div "Chaos" at bounding box center [209, 131] width 179 height 12
click at [120, 123] on input "d. Chaos" at bounding box center [120, 122] width 0 height 4
click at [182, 44] on h5 "In the Satir Change Model, which stage is characterized by a period of confusio…" at bounding box center [210, 47] width 180 height 14
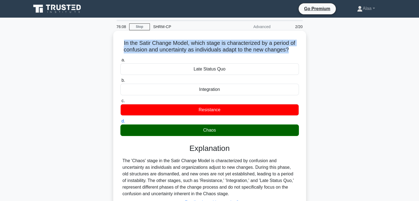
click at [182, 44] on h5 "In the Satir Change Model, which stage is characterized by a period of confusio…" at bounding box center [210, 47] width 180 height 14
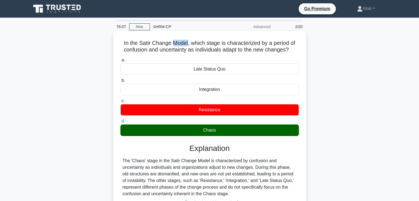
click at [182, 44] on h5 "In the Satir Change Model, which stage is characterized by a period of confusio…" at bounding box center [210, 47] width 180 height 14
drag, startPoint x: 137, startPoint y: 43, endPoint x: 188, endPoint y: 44, distance: 50.7
click at [188, 44] on h5 "In the Satir Change Model, which stage is characterized by a period of confusio…" at bounding box center [210, 47] width 180 height 14
copy h5 "Satir Change Model"
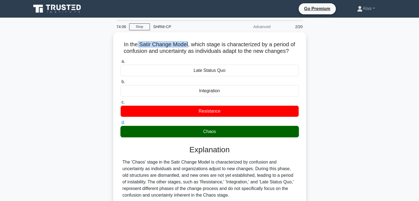
scroll to position [97, 0]
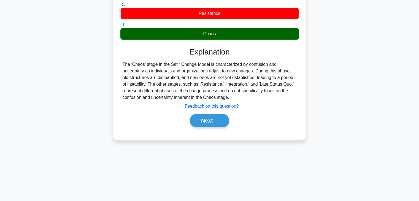
click at [222, 91] on div "The 'Chaos' stage in the Satir Change Model is characterized by confusion and u…" at bounding box center [210, 81] width 174 height 40
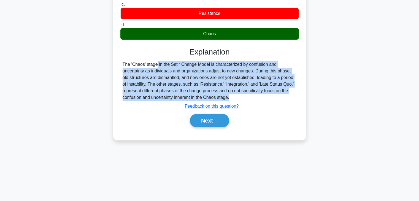
click at [222, 91] on div "The 'Chaos' stage in the Satir Change Model is characterized by confusion and u…" at bounding box center [210, 81] width 174 height 40
click at [216, 119] on button "Next" at bounding box center [209, 120] width 39 height 13
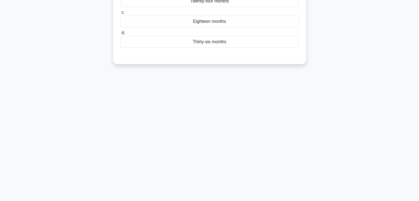
scroll to position [0, 0]
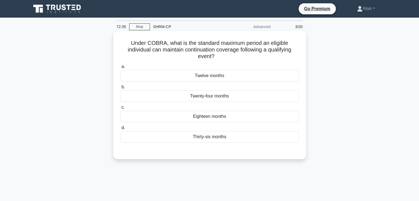
click at [282, 45] on h5 "Under COBRA, what is the standard maximum period an eligible individual can mai…" at bounding box center [210, 50] width 180 height 20
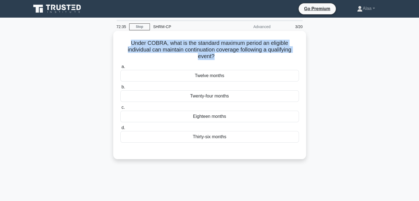
click at [282, 45] on h5 "Under COBRA, what is the standard maximum period an eligible individual can mai…" at bounding box center [210, 50] width 180 height 20
copy div "Under COBRA, what is the standard maximum period an eligible individual can mai…"
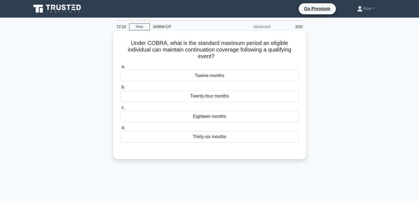
click at [163, 117] on div "Eighteen months" at bounding box center [209, 117] width 179 height 12
click at [120, 109] on input "c. Eighteen months" at bounding box center [120, 108] width 0 height 4
